Goal: Information Seeking & Learning: Learn about a topic

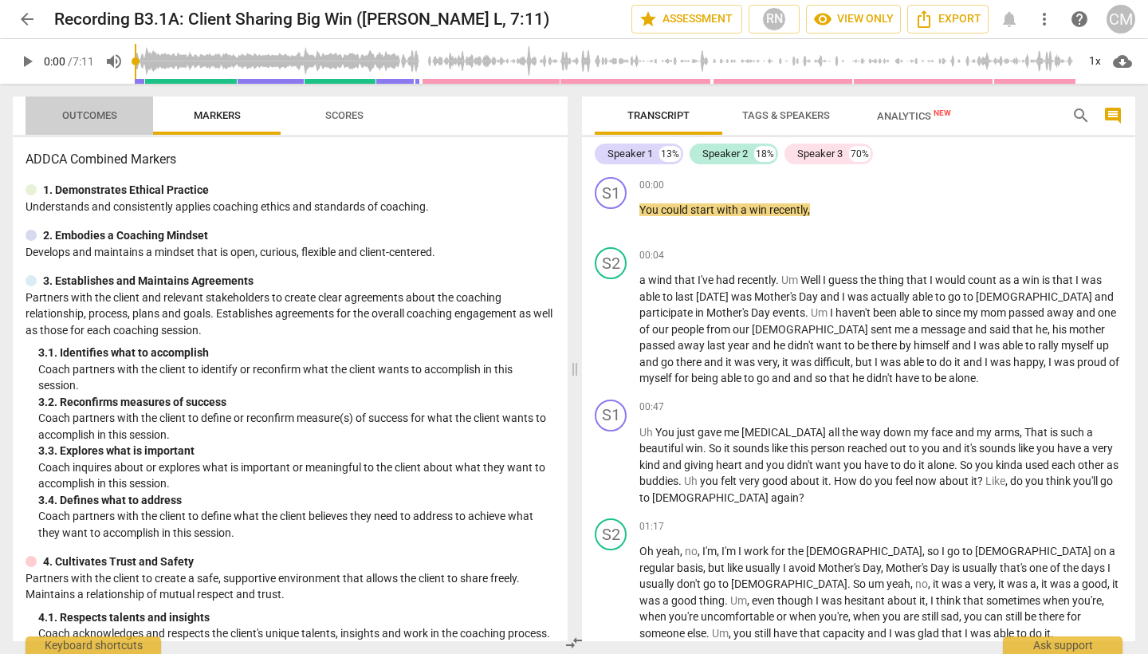
click at [86, 115] on span "Outcomes" at bounding box center [89, 115] width 55 height 12
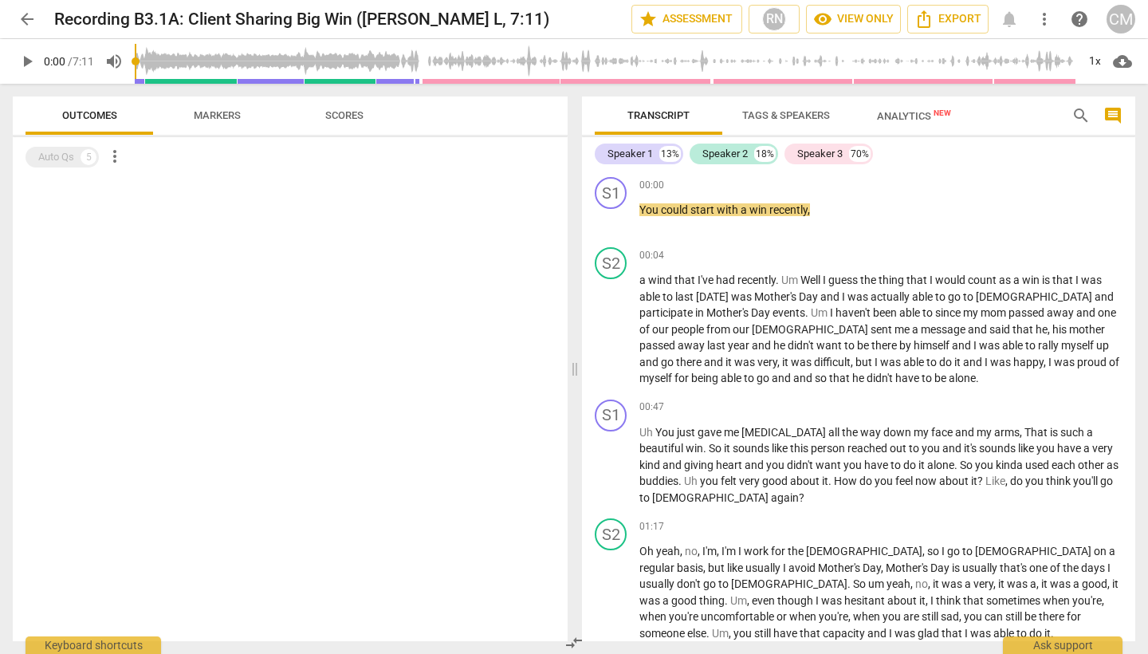
click at [314, 119] on span "Scores" at bounding box center [344, 116] width 77 height 22
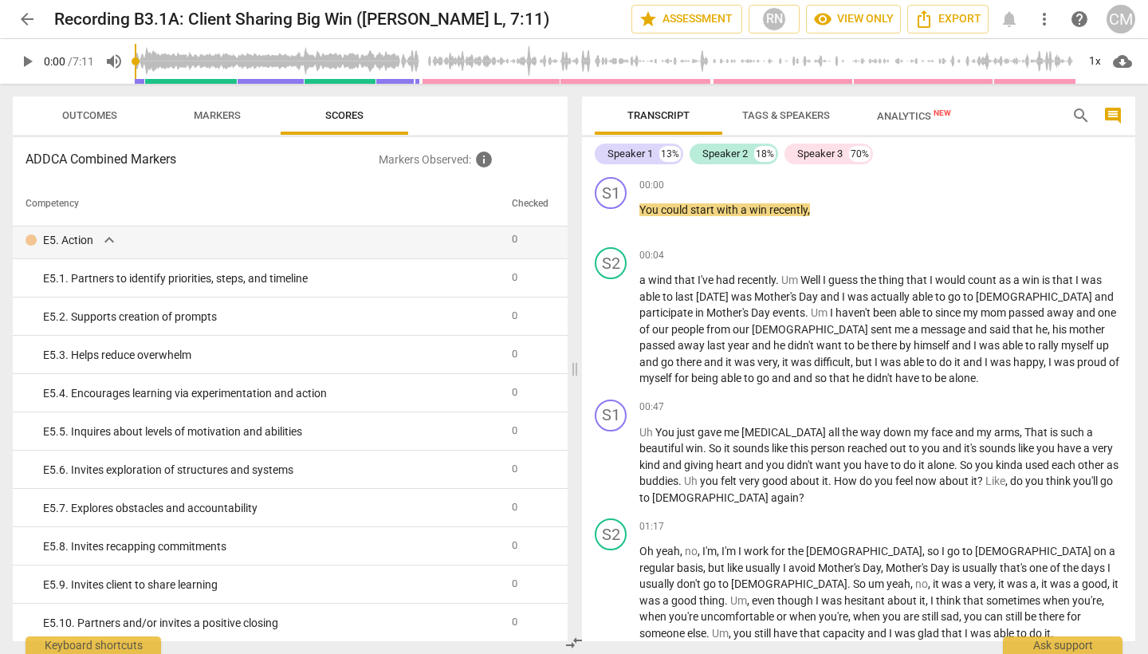
click at [800, 120] on span "Tags & Speakers" at bounding box center [786, 115] width 88 height 12
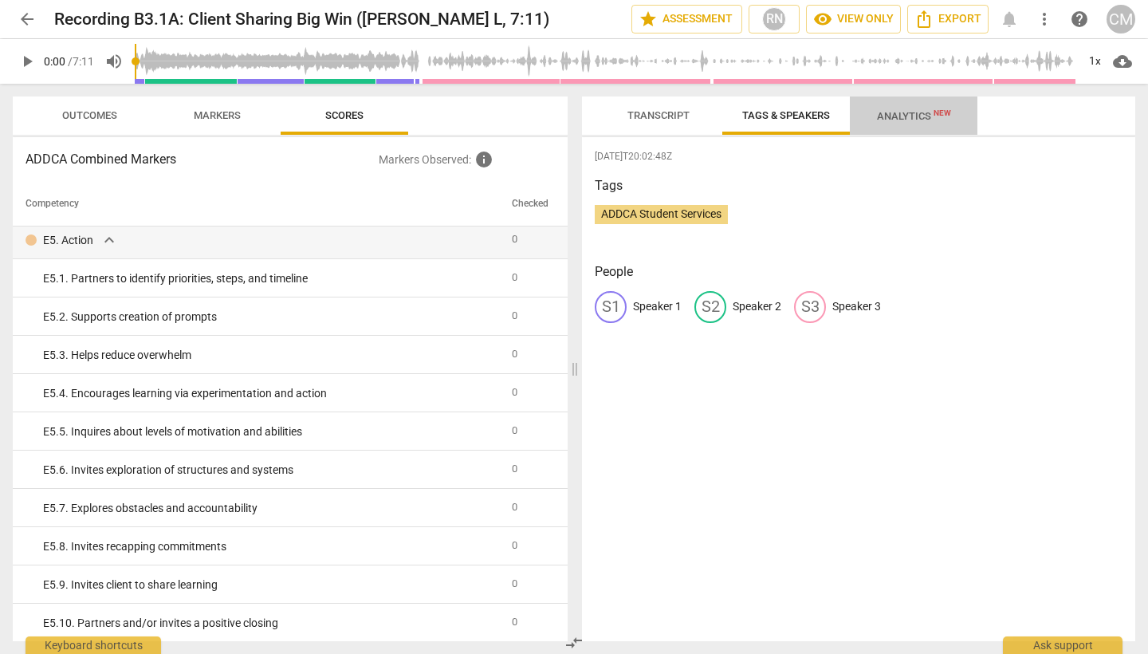
click at [921, 120] on span "Analytics New" at bounding box center [914, 116] width 74 height 12
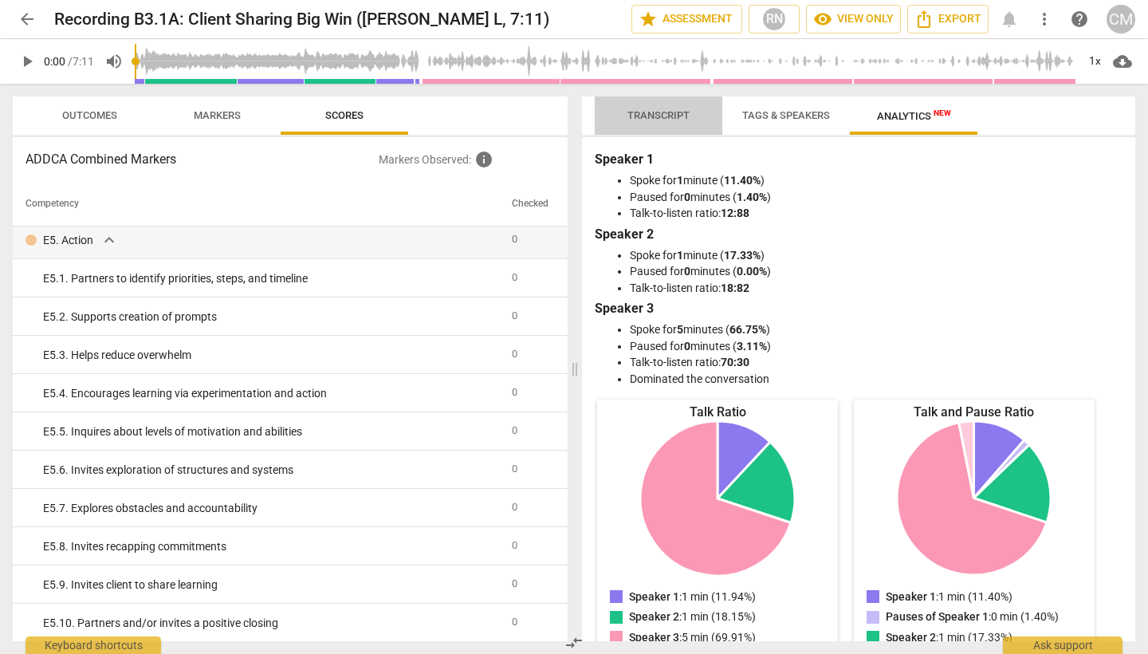
click at [651, 120] on span "Transcript" at bounding box center [658, 115] width 62 height 12
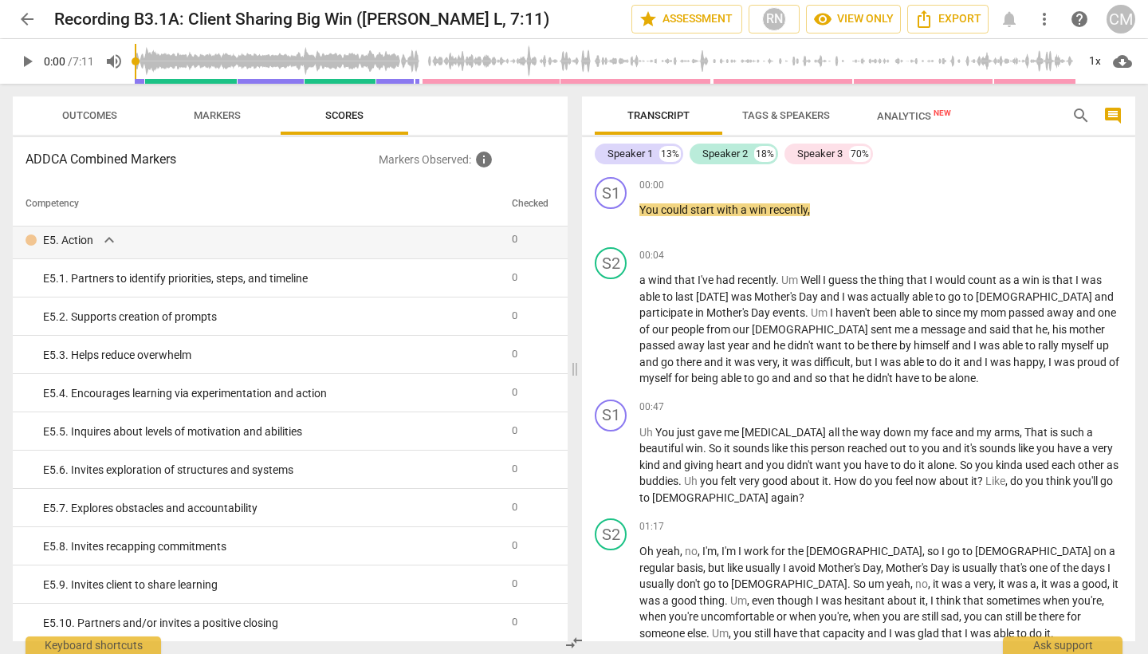
click at [208, 116] on span "Markers" at bounding box center [217, 115] width 47 height 12
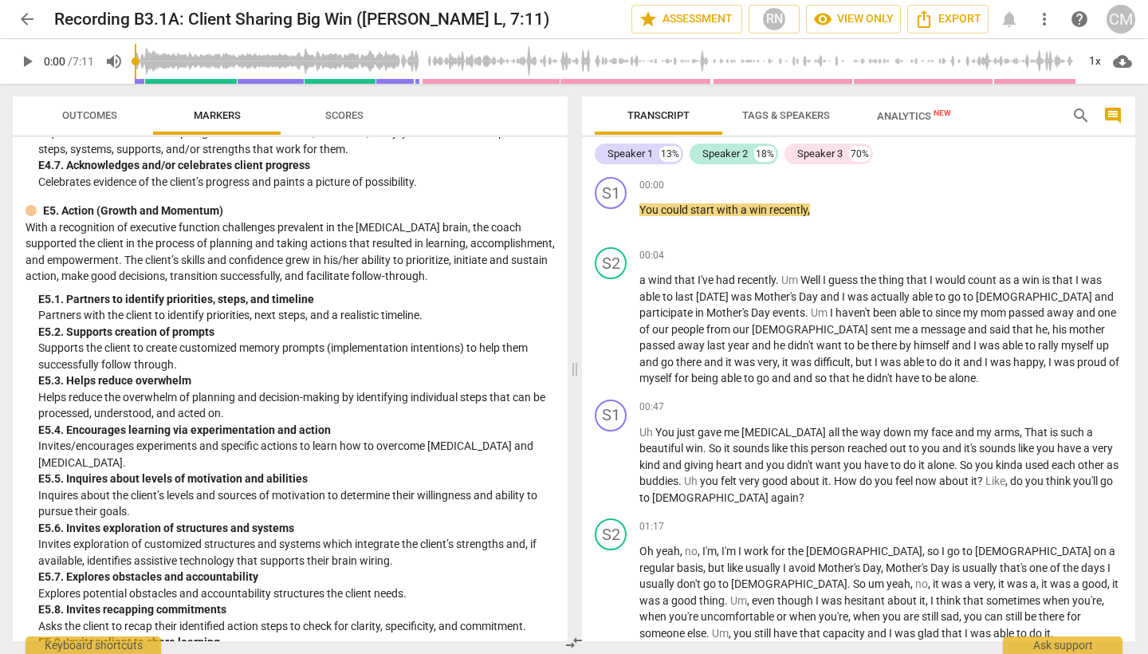
scroll to position [3986, 0]
click at [100, 120] on span "Outcomes" at bounding box center [89, 115] width 55 height 12
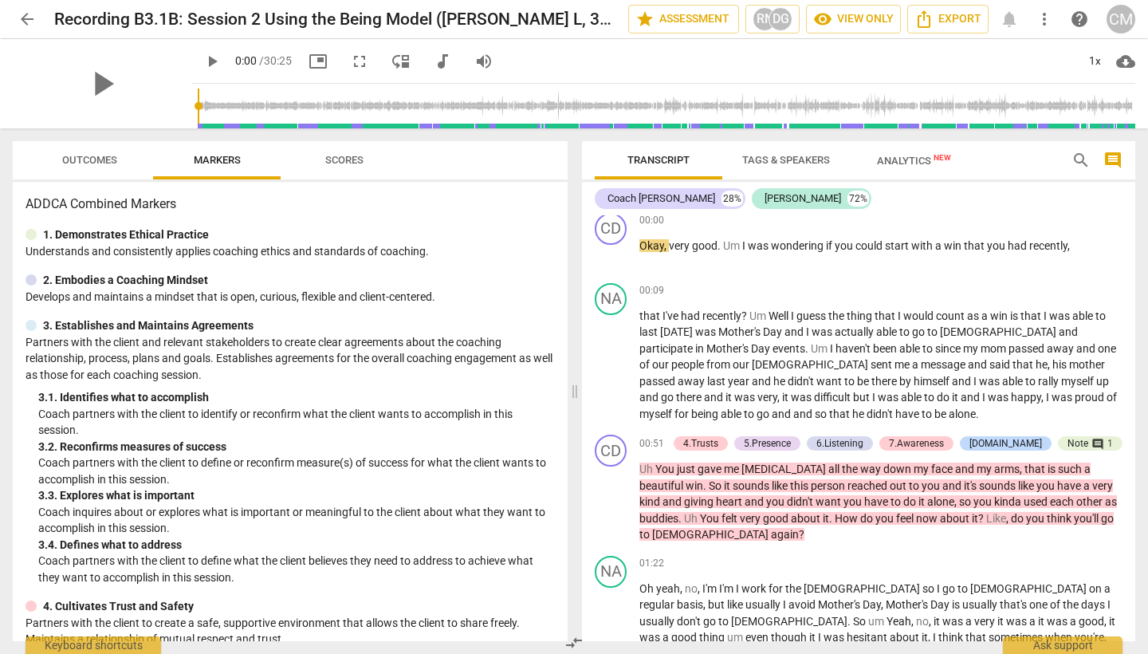
scroll to position [263, 0]
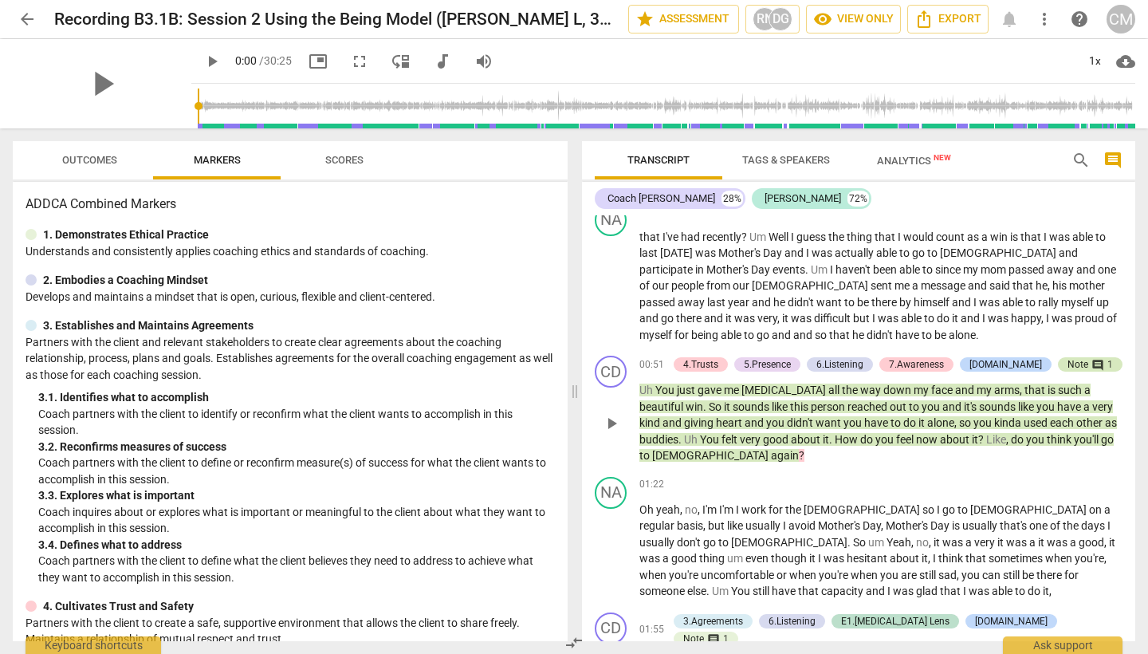
click at [1094, 371] on span "comment" at bounding box center [1097, 365] width 13 height 13
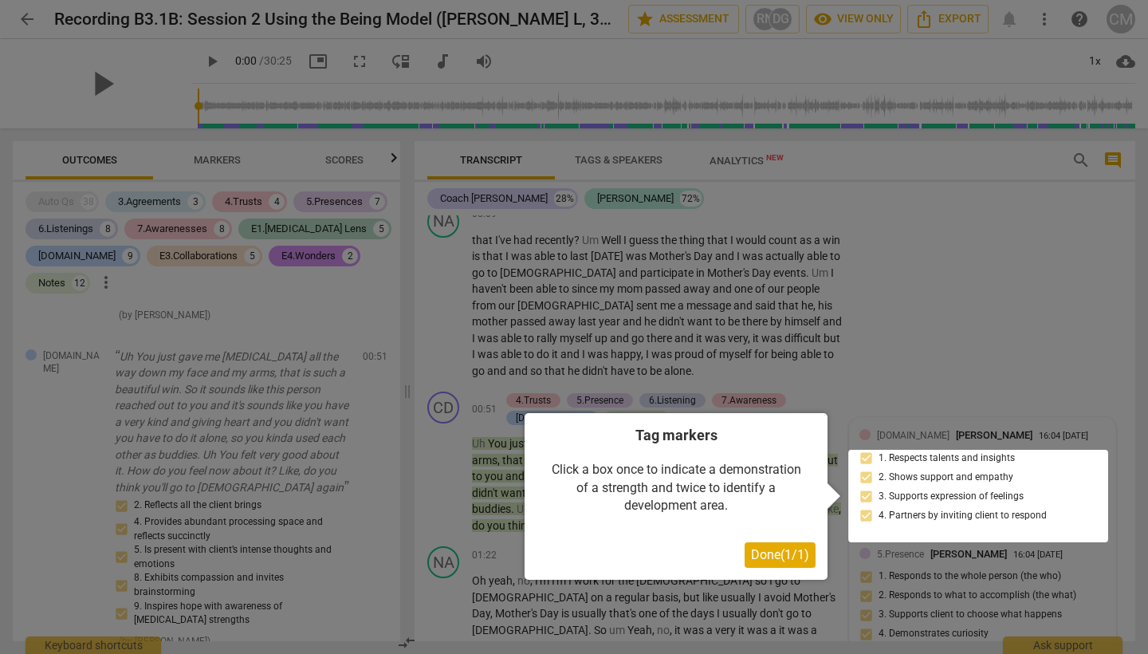
scroll to position [0, 0]
click at [764, 549] on span "Done ( 1 / 1 )" at bounding box center [780, 554] width 58 height 15
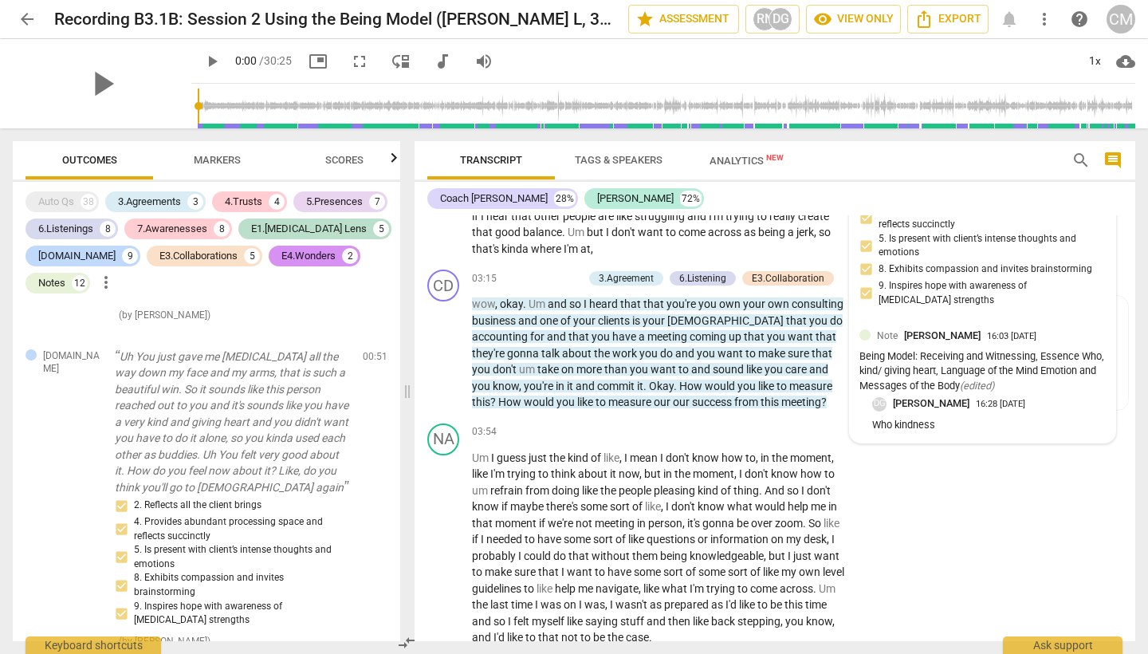
scroll to position [1067, 0]
click at [1003, 484] on div "NA play_arrow pause 03:54 keyboard_arrow_right Um I guess just the kind of like…" at bounding box center [775, 533] width 721 height 235
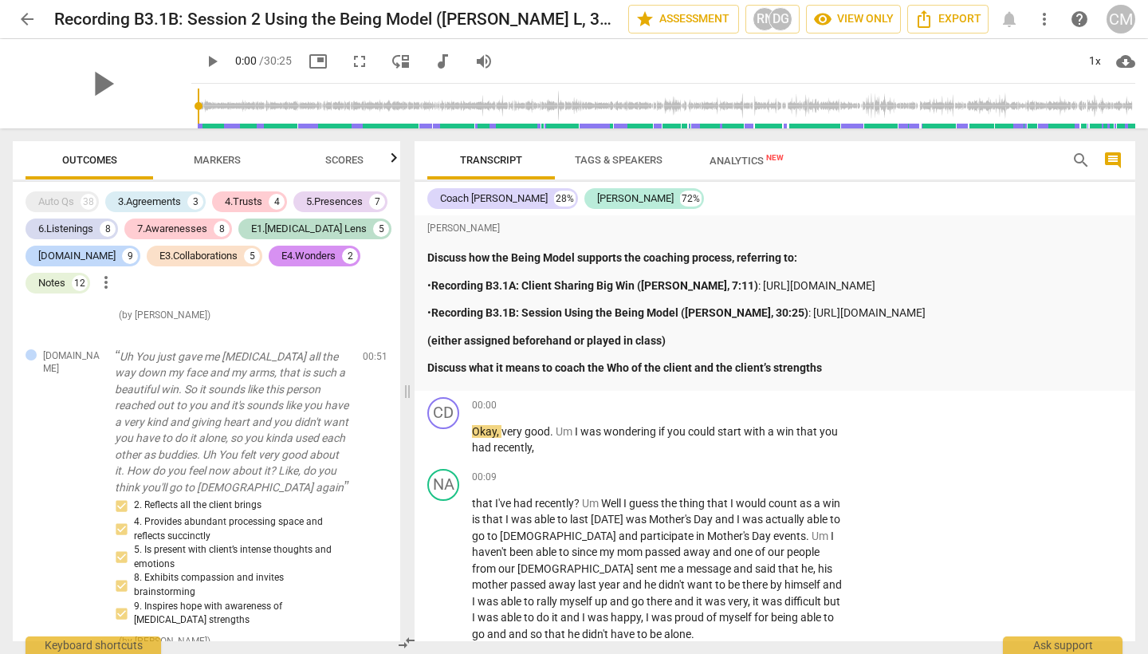
scroll to position [0, 0]
click at [636, 157] on span "Tags & Speakers" at bounding box center [619, 160] width 88 height 12
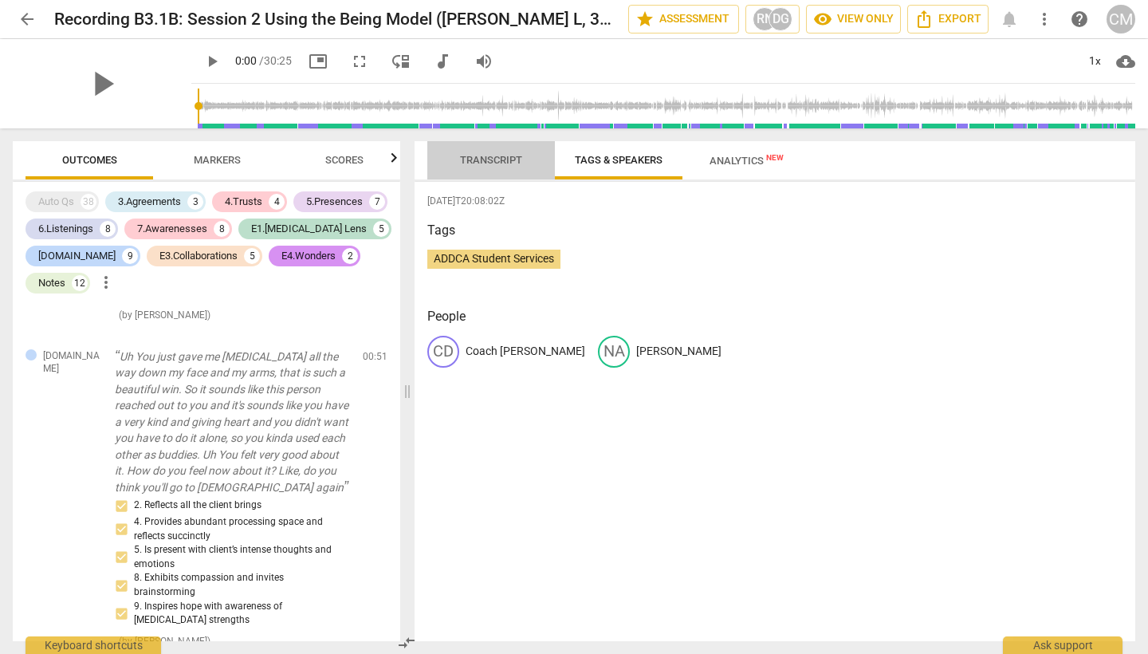
click at [496, 160] on span "Transcript" at bounding box center [491, 160] width 62 height 12
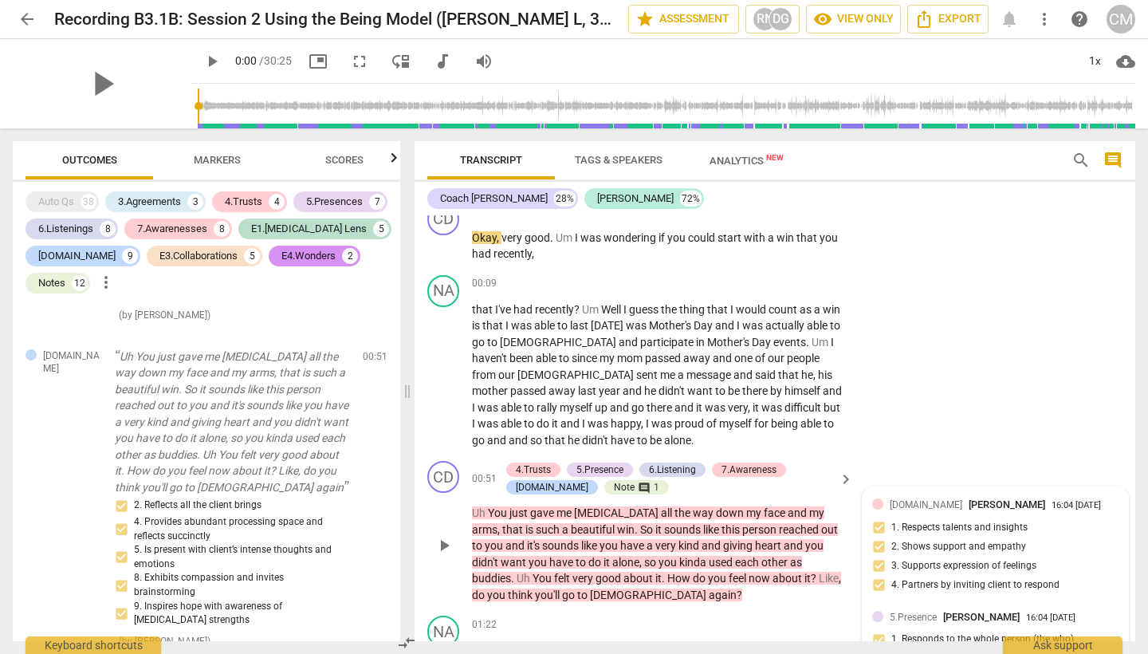
scroll to position [114, 0]
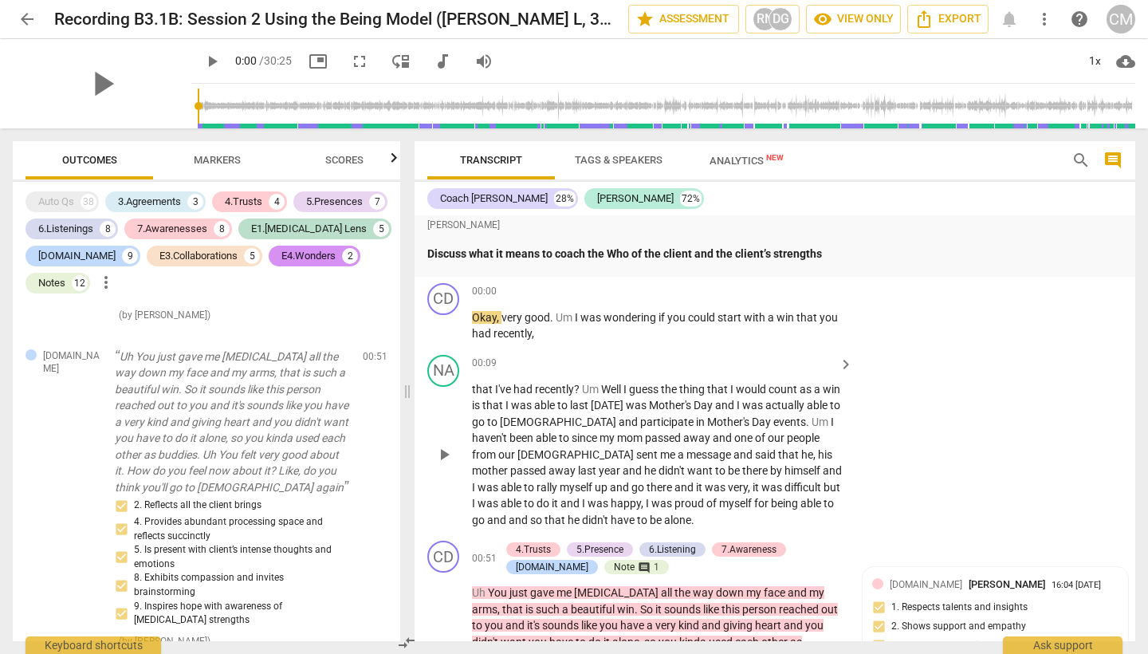
click at [959, 414] on div "NA play_arrow pause 00:09 keyboard_arrow_right that I've had recently ? Um Well…" at bounding box center [775, 441] width 721 height 187
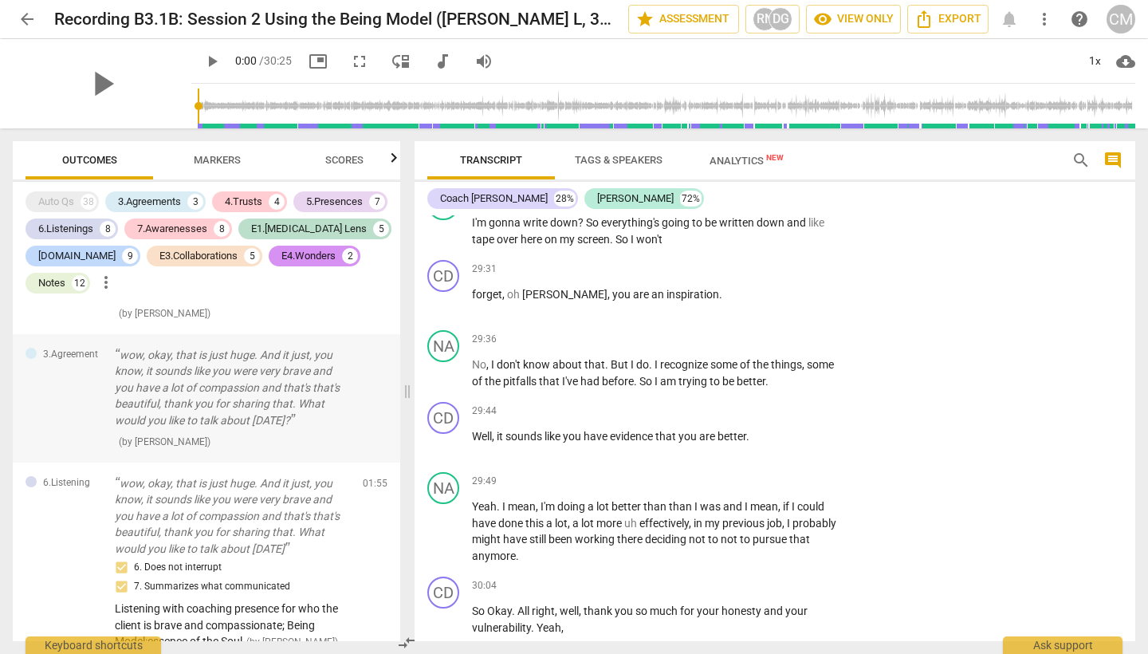
scroll to position [2468, 0]
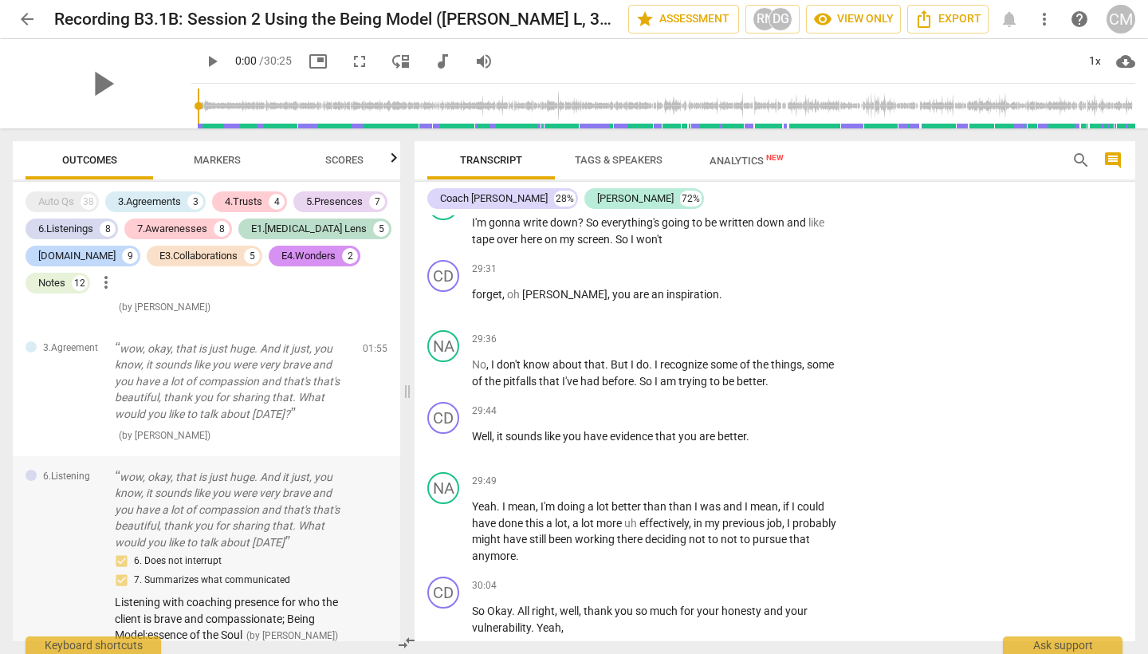
click at [285, 469] on p "wow, okay, that is just huge. And it just, you know, it sounds like you were ve…" at bounding box center [232, 510] width 235 height 82
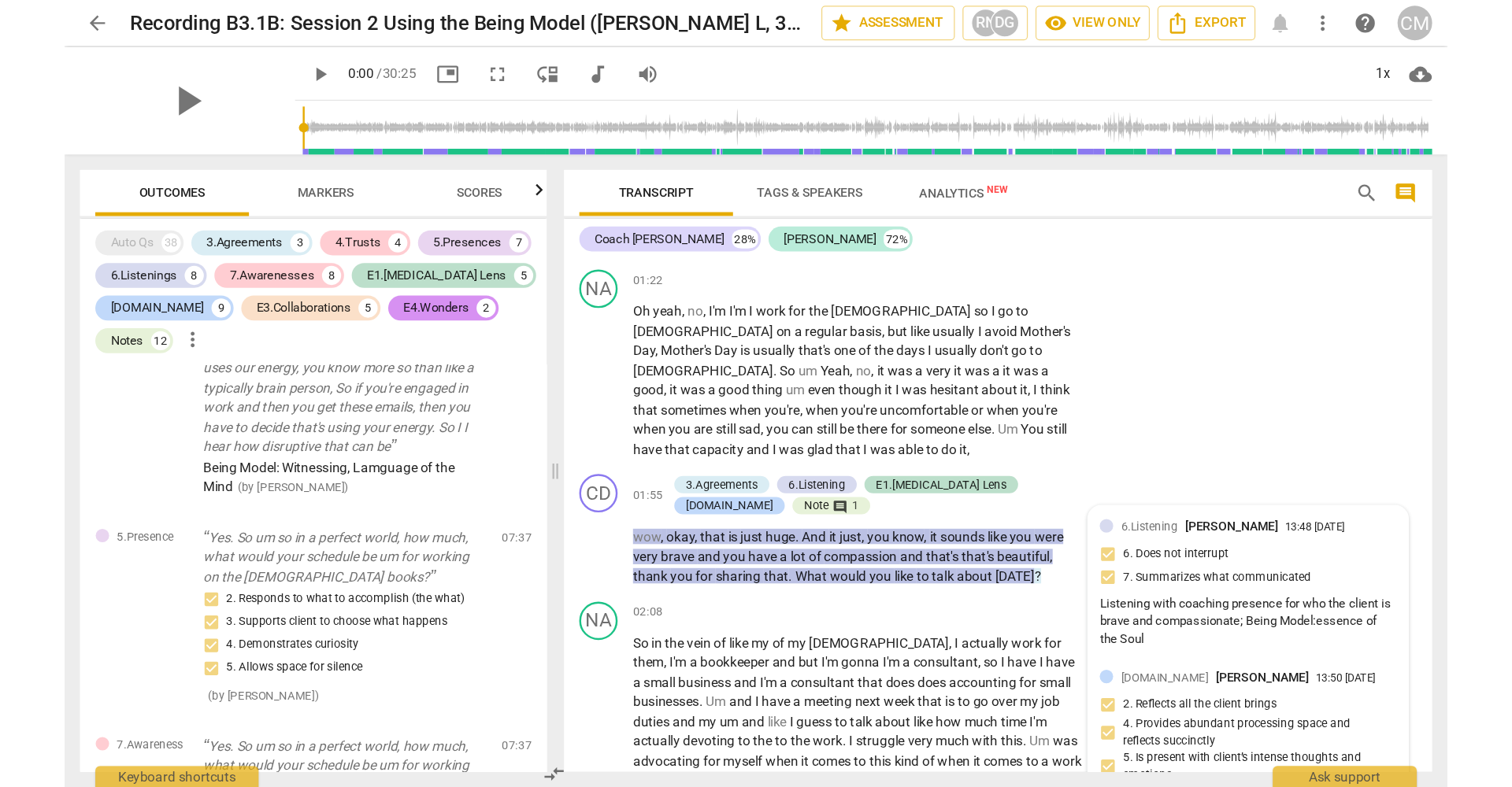
scroll to position [5980, 0]
